Goal: Information Seeking & Learning: Learn about a topic

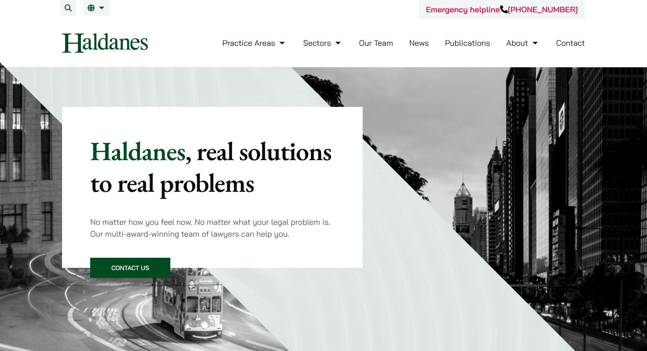
click at [564, 41] on link "Contact" at bounding box center [570, 43] width 29 height 10
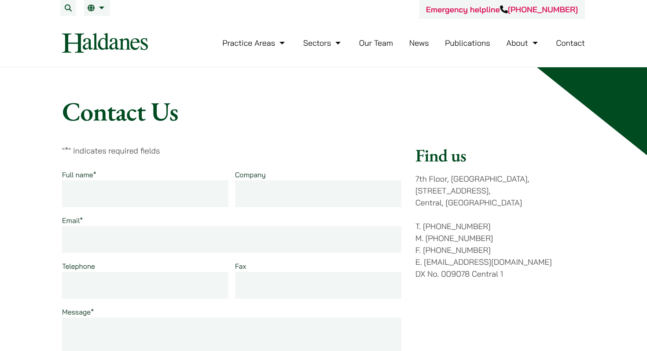
click at [569, 55] on nav "Practice Areas Antitrust and Competition Law Civil Litigation & Dispute Resolut…" at bounding box center [323, 43] width 523 height 48
click at [569, 45] on link "Contact" at bounding box center [570, 43] width 29 height 10
click at [571, 44] on link "Contact" at bounding box center [570, 43] width 29 height 10
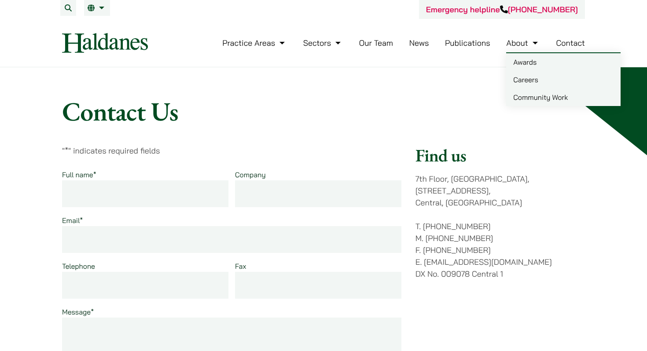
click at [526, 41] on link "About" at bounding box center [522, 43] width 33 height 10
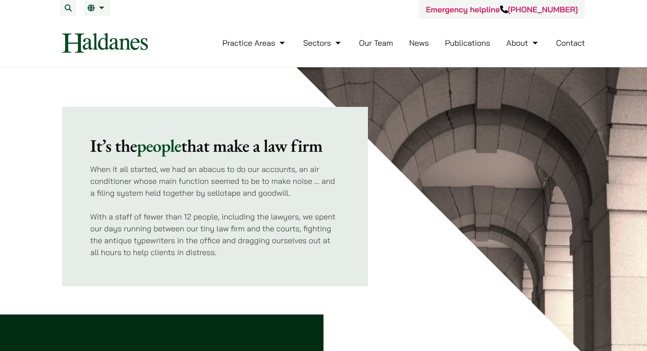
click at [532, 44] on link "About" at bounding box center [522, 43] width 33 height 10
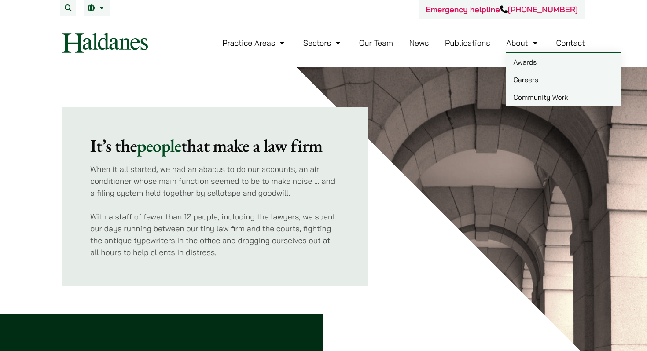
click at [528, 79] on link "Careers" at bounding box center [563, 80] width 114 height 18
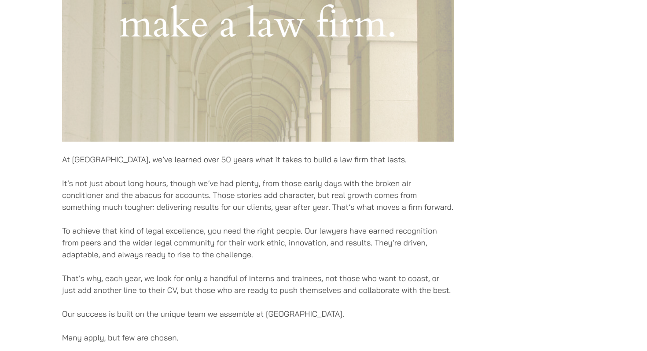
scroll to position [662, 0]
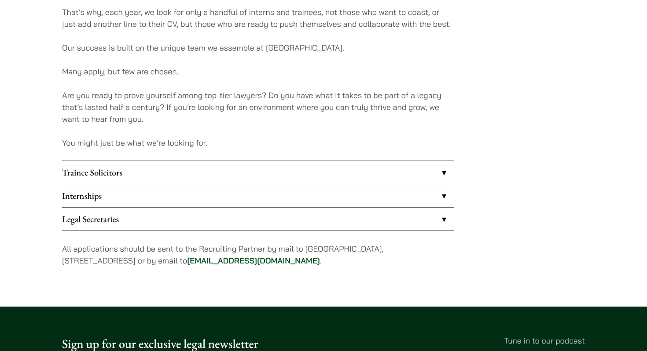
click at [439, 173] on link "Trainee Solicitors" at bounding box center [258, 172] width 392 height 23
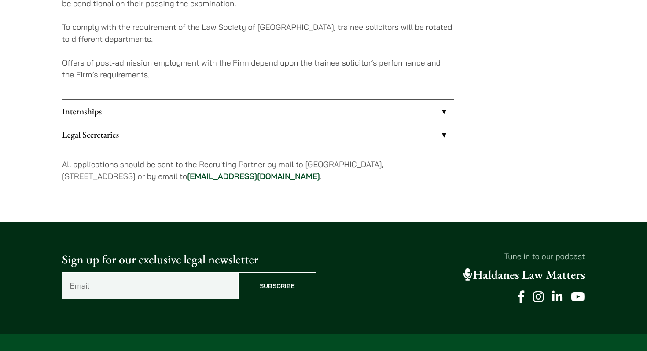
scroll to position [965, 0]
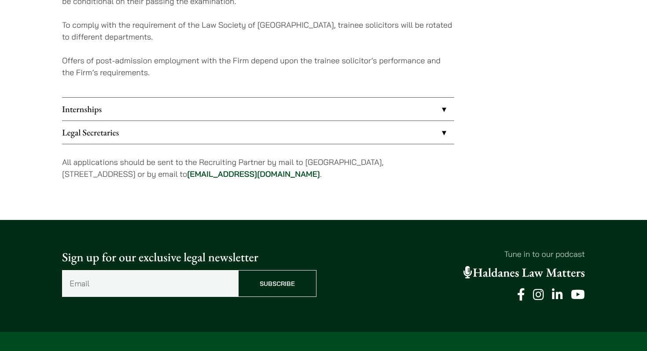
click at [435, 109] on link "Internships" at bounding box center [258, 109] width 392 height 23
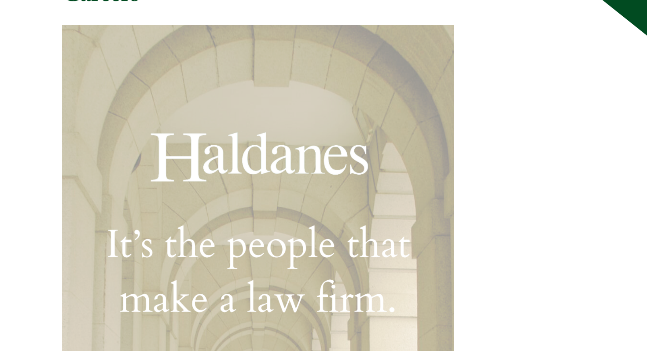
scroll to position [562, 0]
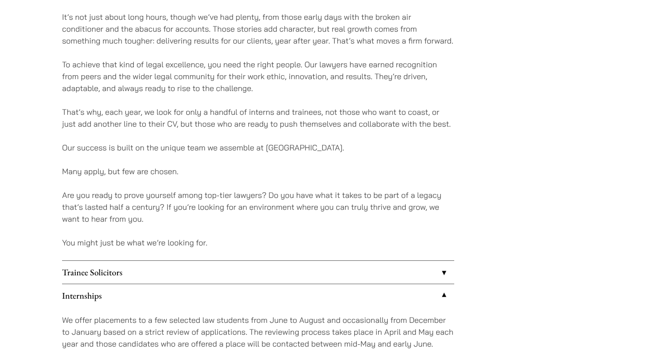
click at [343, 270] on link "Trainee Solicitors" at bounding box center [258, 272] width 392 height 23
